Goal: Task Accomplishment & Management: Use online tool/utility

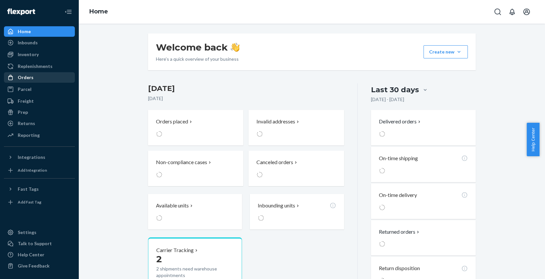
click at [27, 80] on div "Orders" at bounding box center [26, 77] width 16 height 7
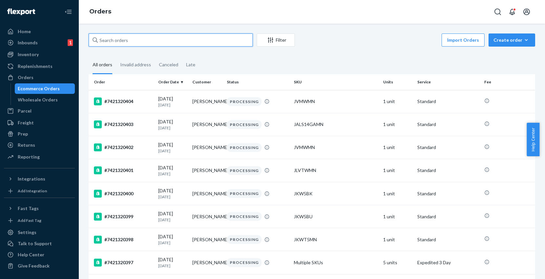
click at [130, 42] on input "text" at bounding box center [171, 40] width 164 height 13
paste input "7421318471"
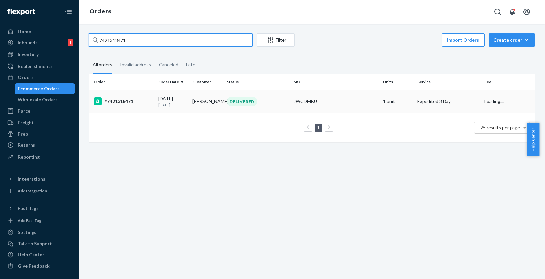
type input "7421318471"
click at [151, 102] on div "#7421318471" at bounding box center [123, 102] width 59 height 8
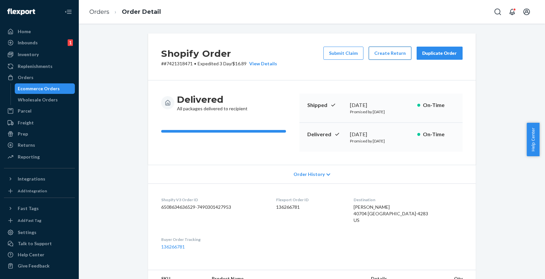
click at [394, 56] on button "Create Return" at bounding box center [390, 53] width 43 height 13
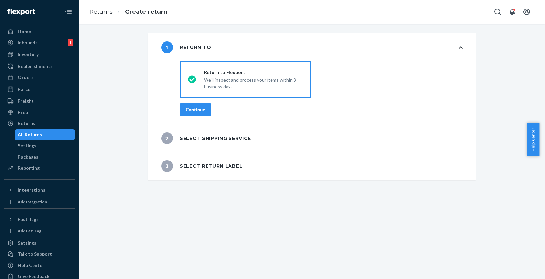
click at [191, 113] on button "Continue" at bounding box center [195, 109] width 31 height 13
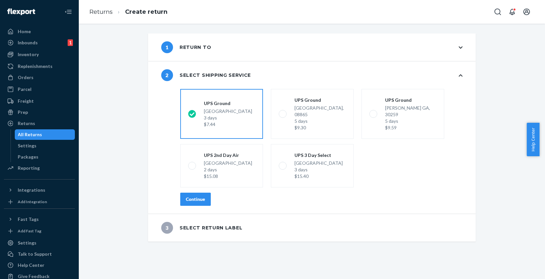
click at [193, 196] on div "Continue" at bounding box center [195, 199] width 19 height 7
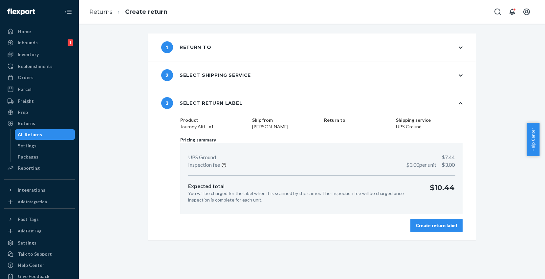
click at [417, 227] on div "Create return label" at bounding box center [436, 225] width 41 height 7
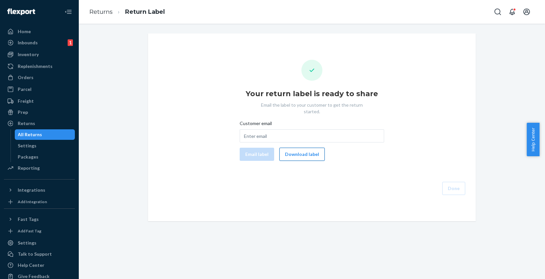
click at [306, 151] on button "Download label" at bounding box center [302, 154] width 45 height 13
